Goal: Find specific page/section: Find specific page/section

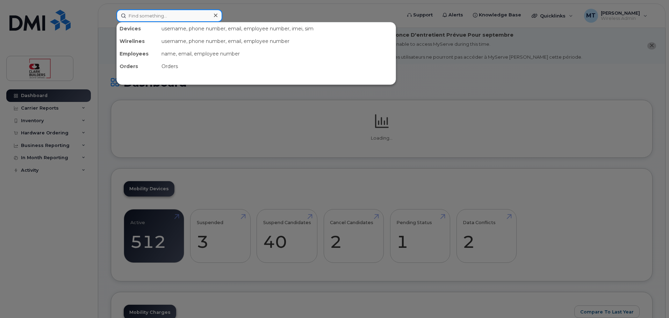
click at [152, 12] on input at bounding box center [169, 15] width 106 height 13
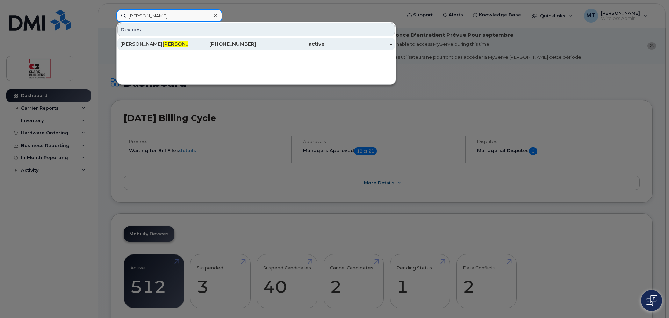
type input "[PERSON_NAME]"
click at [165, 46] on div "[PERSON_NAME]" at bounding box center [154, 44] width 68 height 7
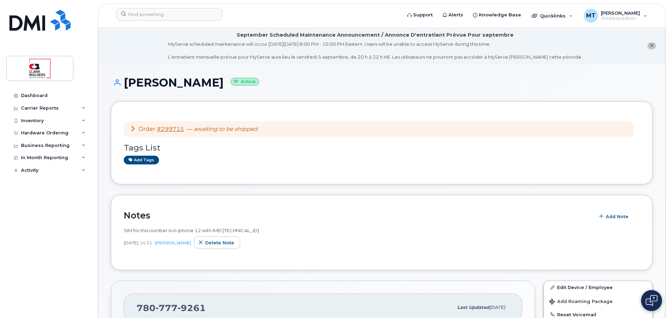
click at [133, 129] on icon at bounding box center [133, 129] width 6 height 6
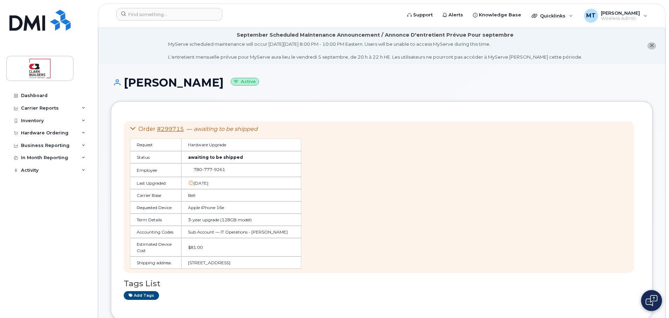
click at [133, 129] on icon at bounding box center [133, 129] width 6 height 6
